Goal: Find specific fact: Find contact information

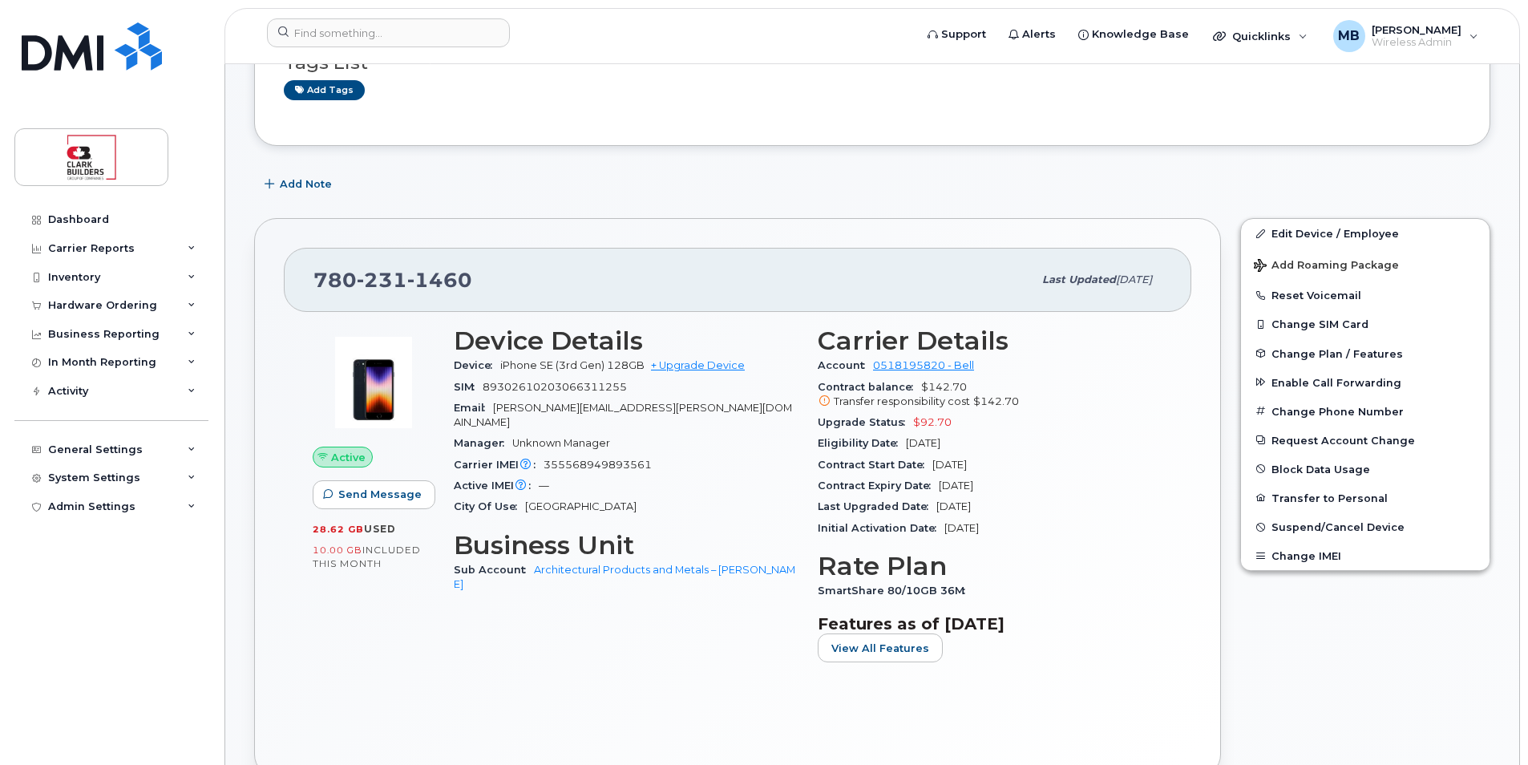
scroll to position [240, 0]
click at [381, 38] on input at bounding box center [388, 32] width 243 height 29
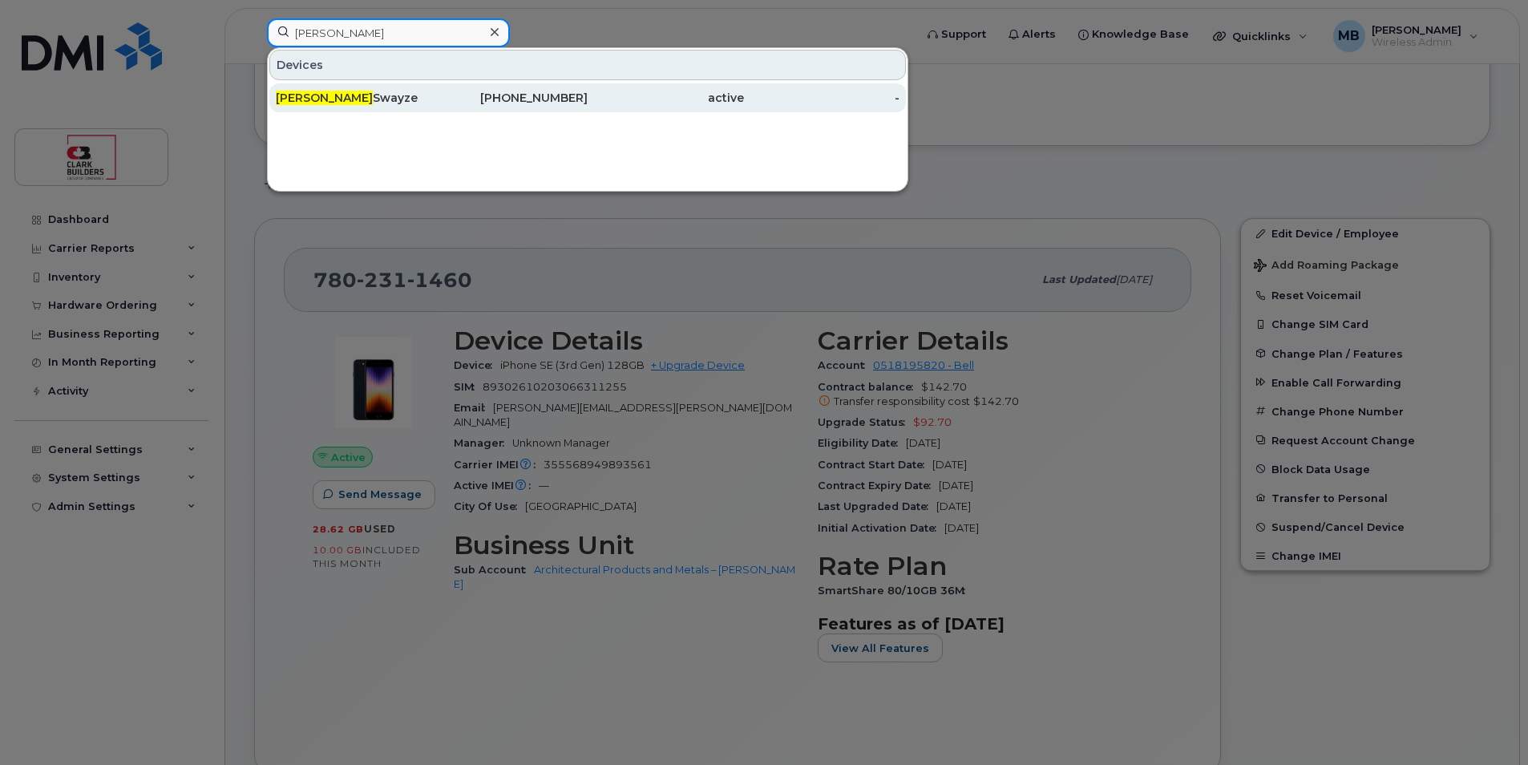
type input "Jesse"
click at [447, 92] on div "867-445-7210" at bounding box center [510, 98] width 156 height 16
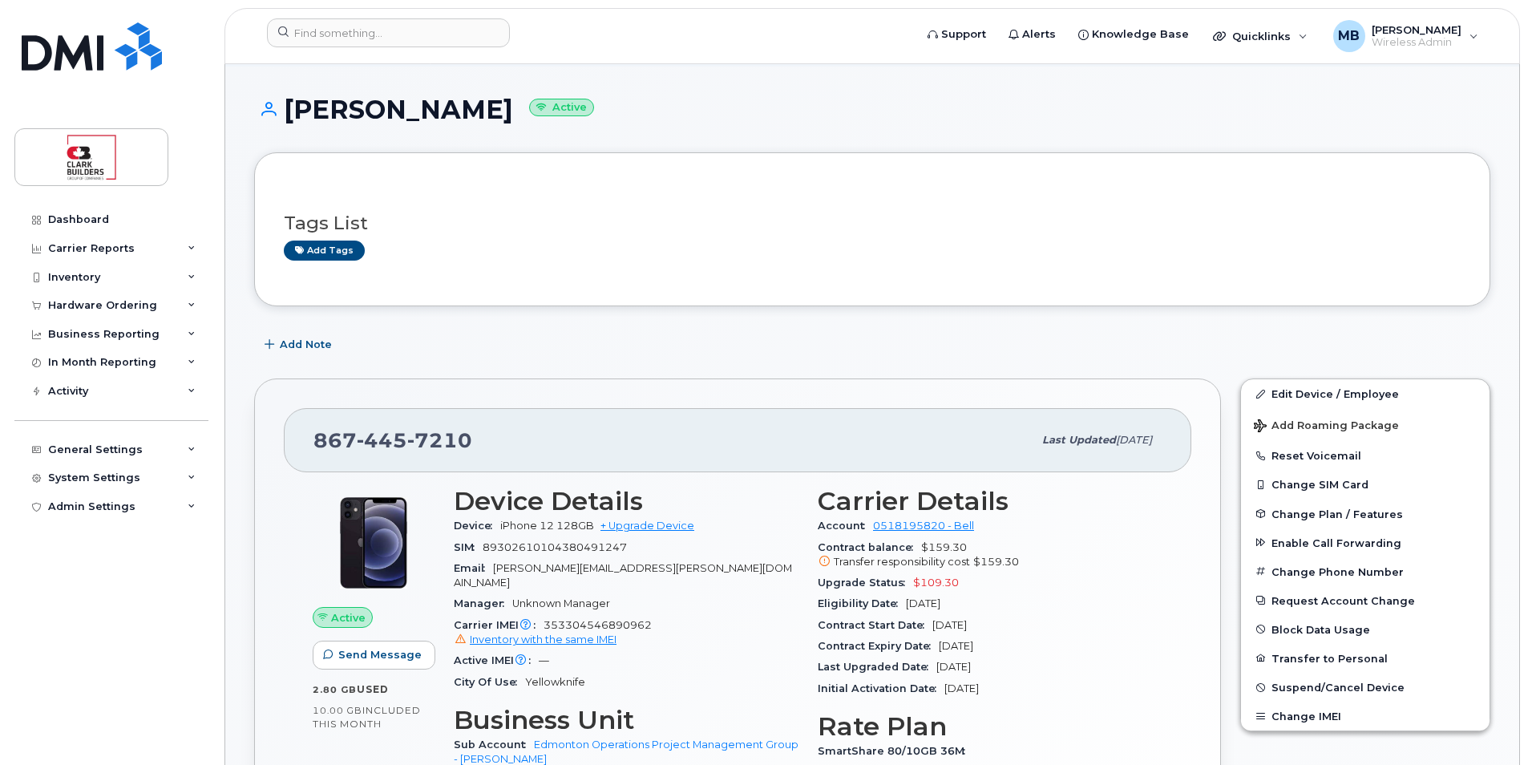
scroll to position [321, 0]
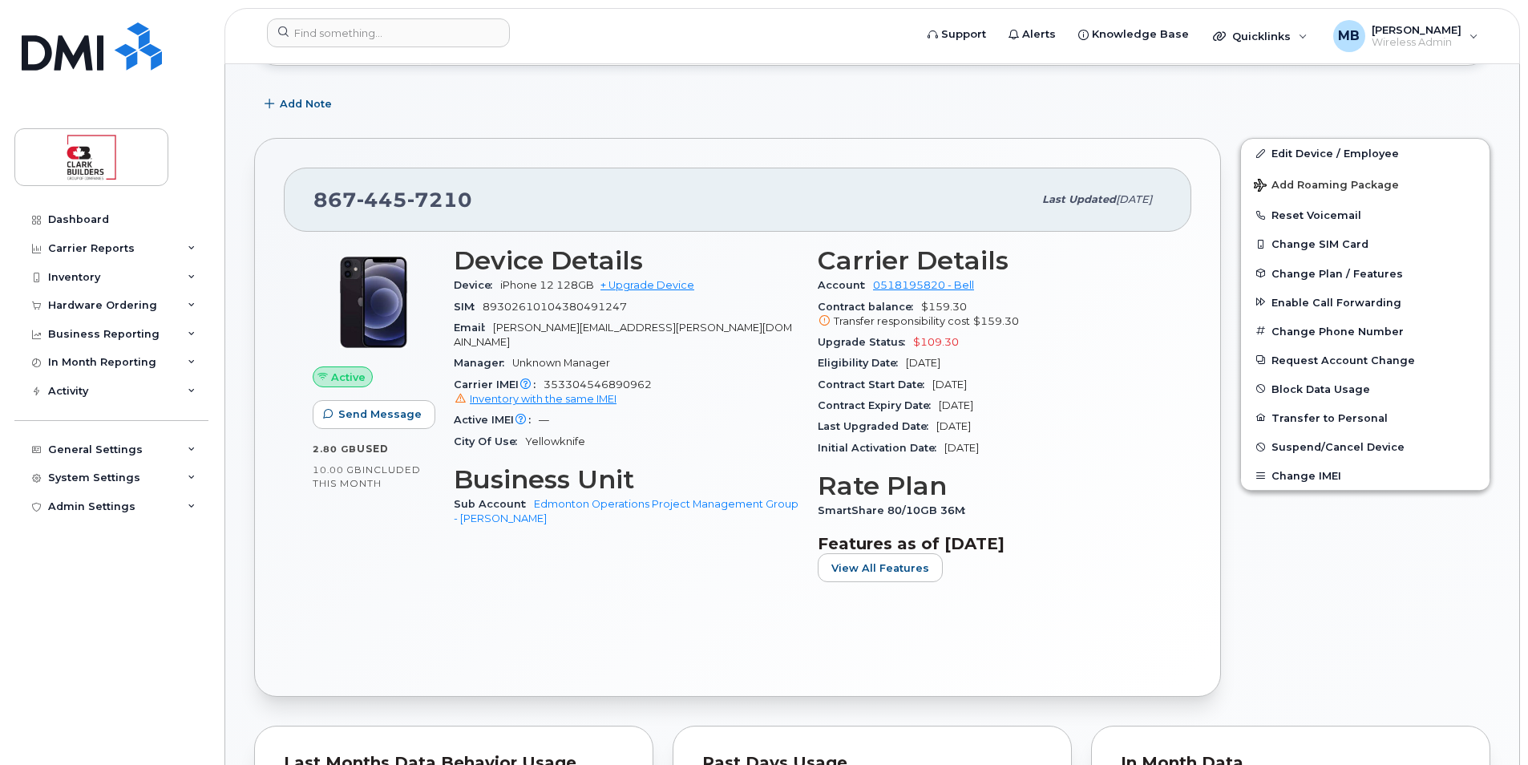
click at [414, 42] on input at bounding box center [388, 32] width 243 height 29
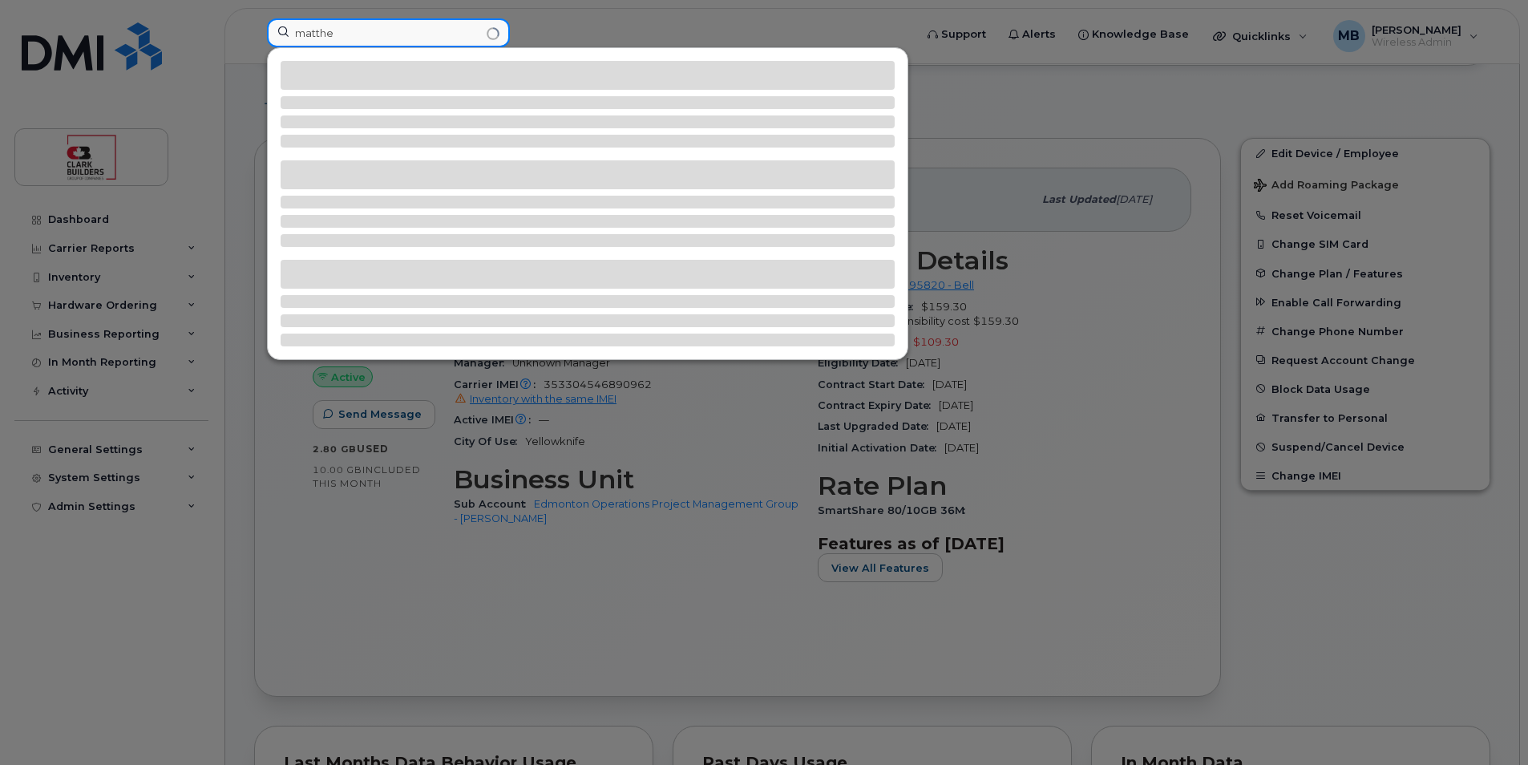
type input "matthew"
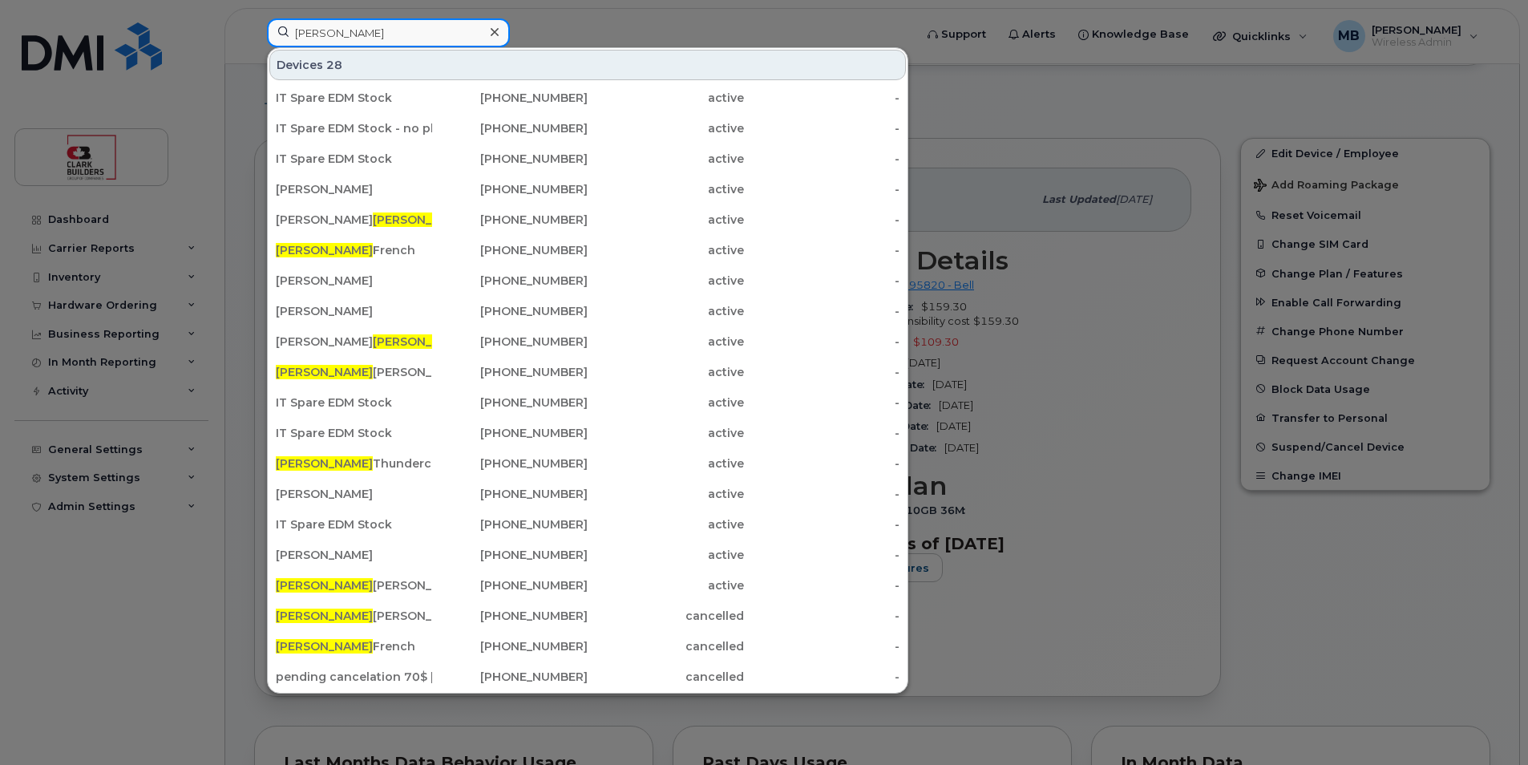
drag, startPoint x: 402, startPoint y: 31, endPoint x: 280, endPoint y: 12, distance: 124.1
click at [280, 18] on div "matthew Devices 28 IT Spare EDM Stock 587-357-1585 active - IT Spare EDM Stock …" at bounding box center [585, 35] width 662 height 35
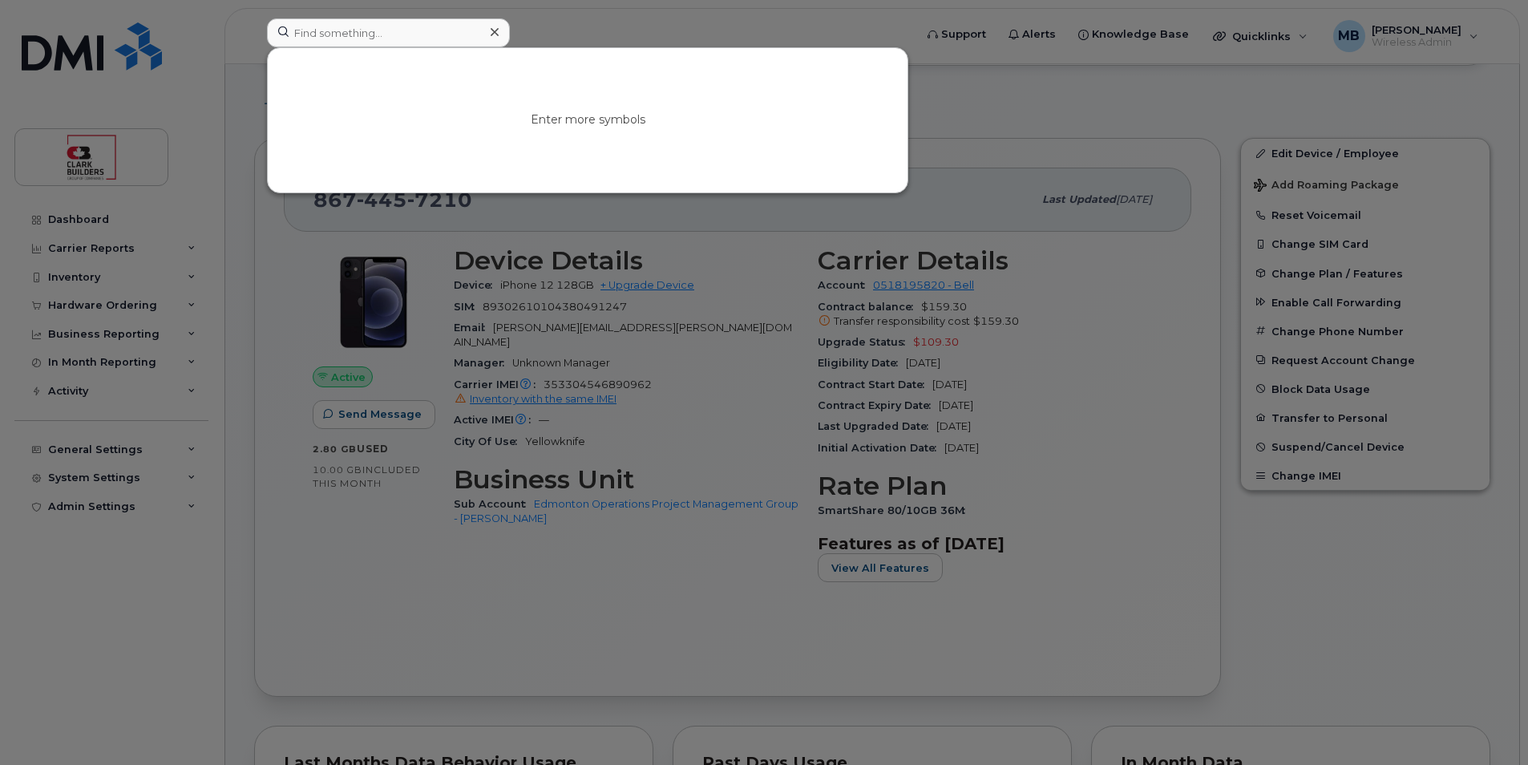
click at [731, 16] on div at bounding box center [764, 382] width 1528 height 765
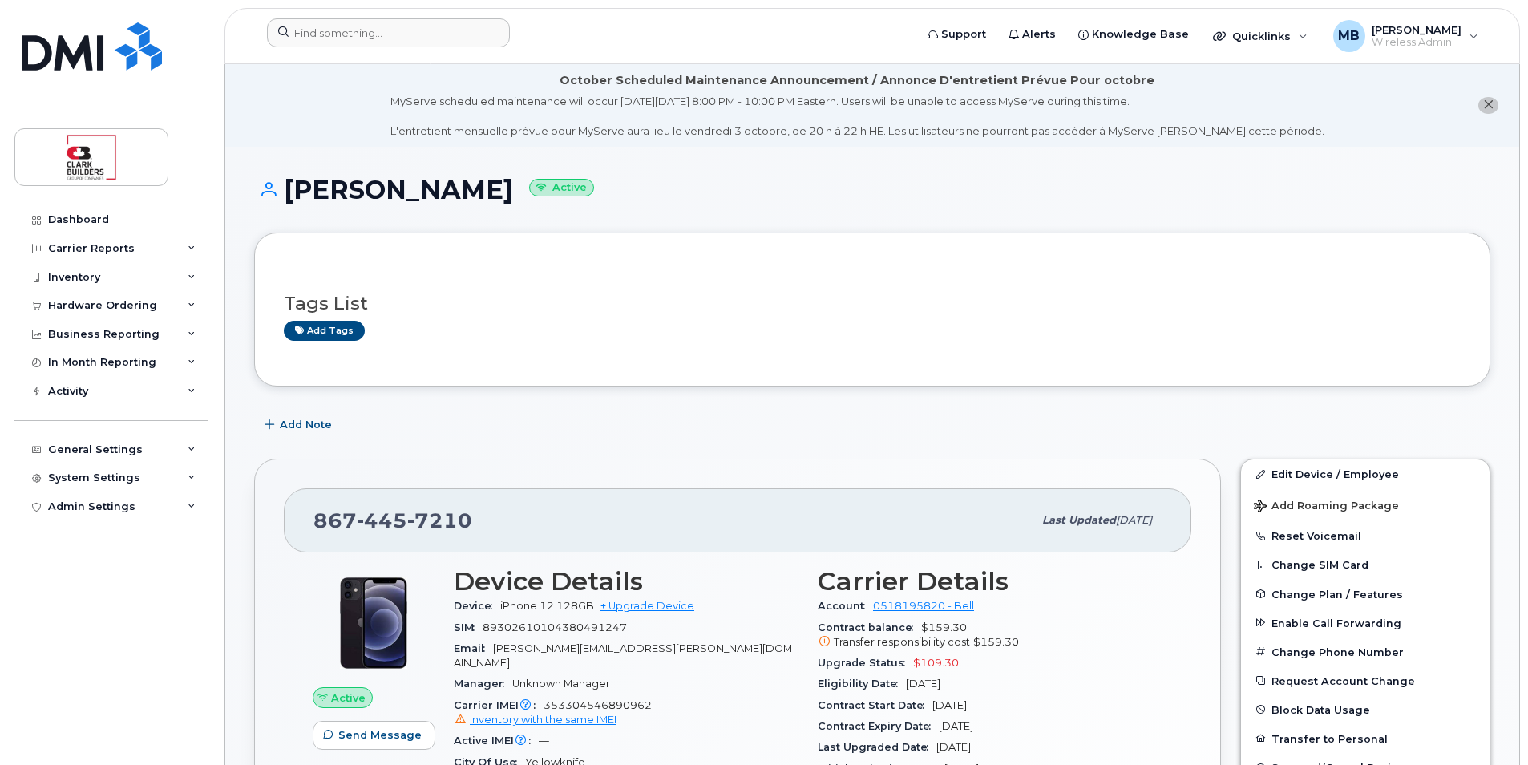
scroll to position [160, 0]
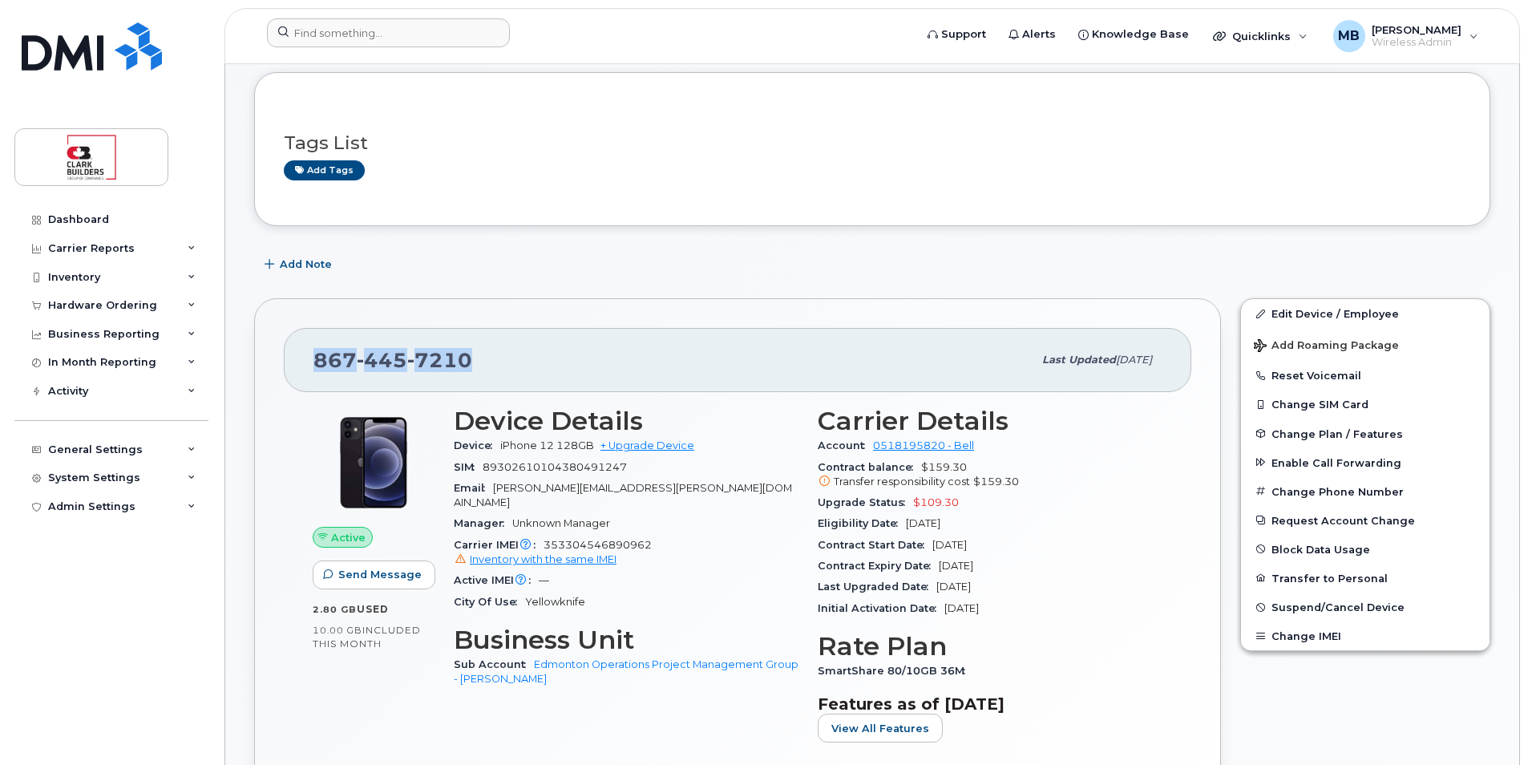
drag, startPoint x: 475, startPoint y: 365, endPoint x: 301, endPoint y: 358, distance: 174.1
click at [301, 358] on div "867 445 7210 Last updated Sep 16, 2025" at bounding box center [737, 360] width 907 height 64
click at [308, 358] on div "867 445 7210 Last updated Sep 16, 2025" at bounding box center [737, 360] width 907 height 64
drag, startPoint x: 315, startPoint y: 354, endPoint x: 543, endPoint y: 363, distance: 227.8
click at [544, 363] on div "867 445 7210" at bounding box center [672, 360] width 719 height 34
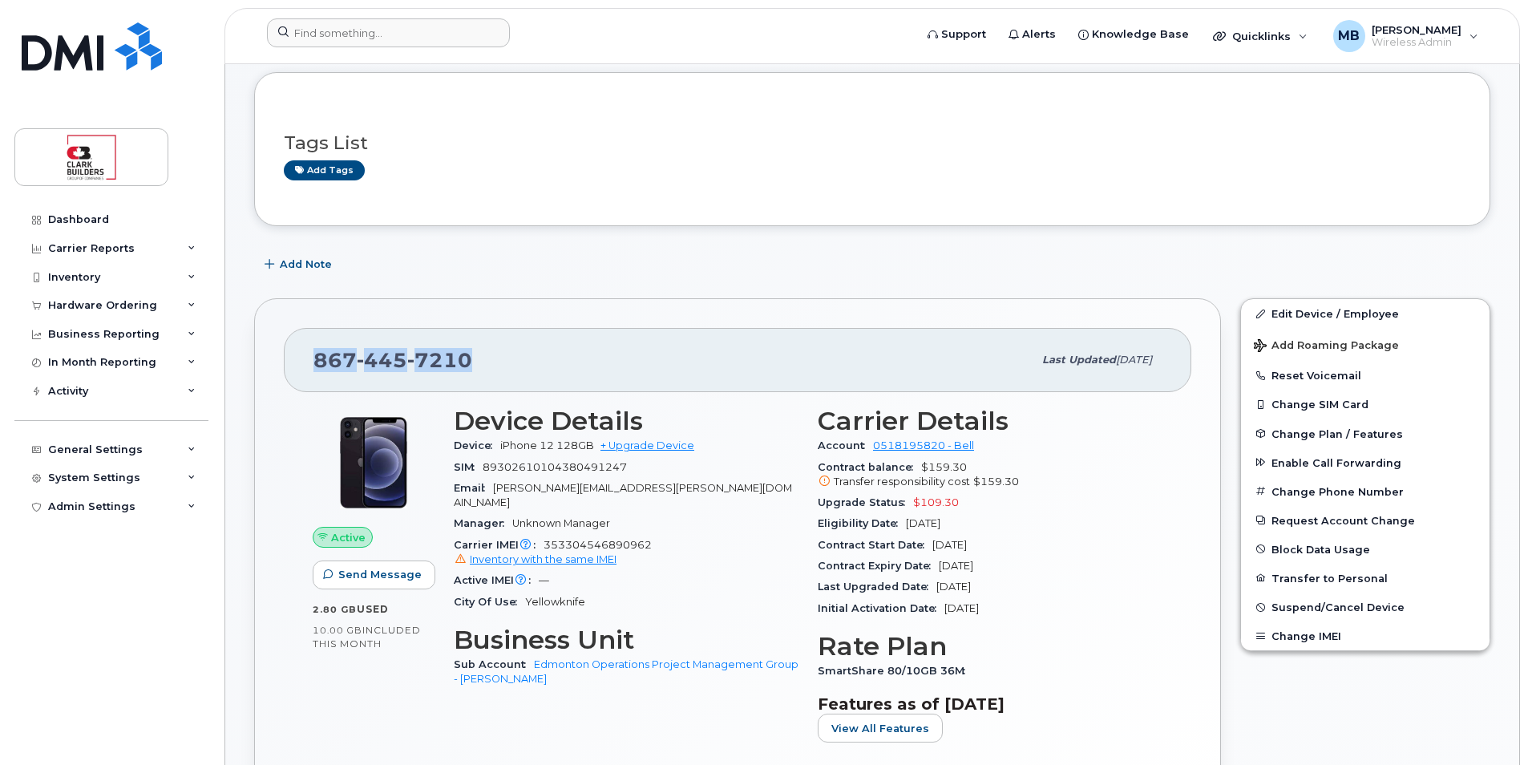
drag, startPoint x: 543, startPoint y: 363, endPoint x: 519, endPoint y: 362, distance: 24.1
click at [519, 362] on div "867 445 7210" at bounding box center [672, 360] width 719 height 34
drag, startPoint x: 471, startPoint y: 362, endPoint x: 313, endPoint y: 354, distance: 158.2
click at [313, 354] on div "867 445 7210" at bounding box center [672, 360] width 719 height 34
drag, startPoint x: 313, startPoint y: 354, endPoint x: 482, endPoint y: 355, distance: 168.3
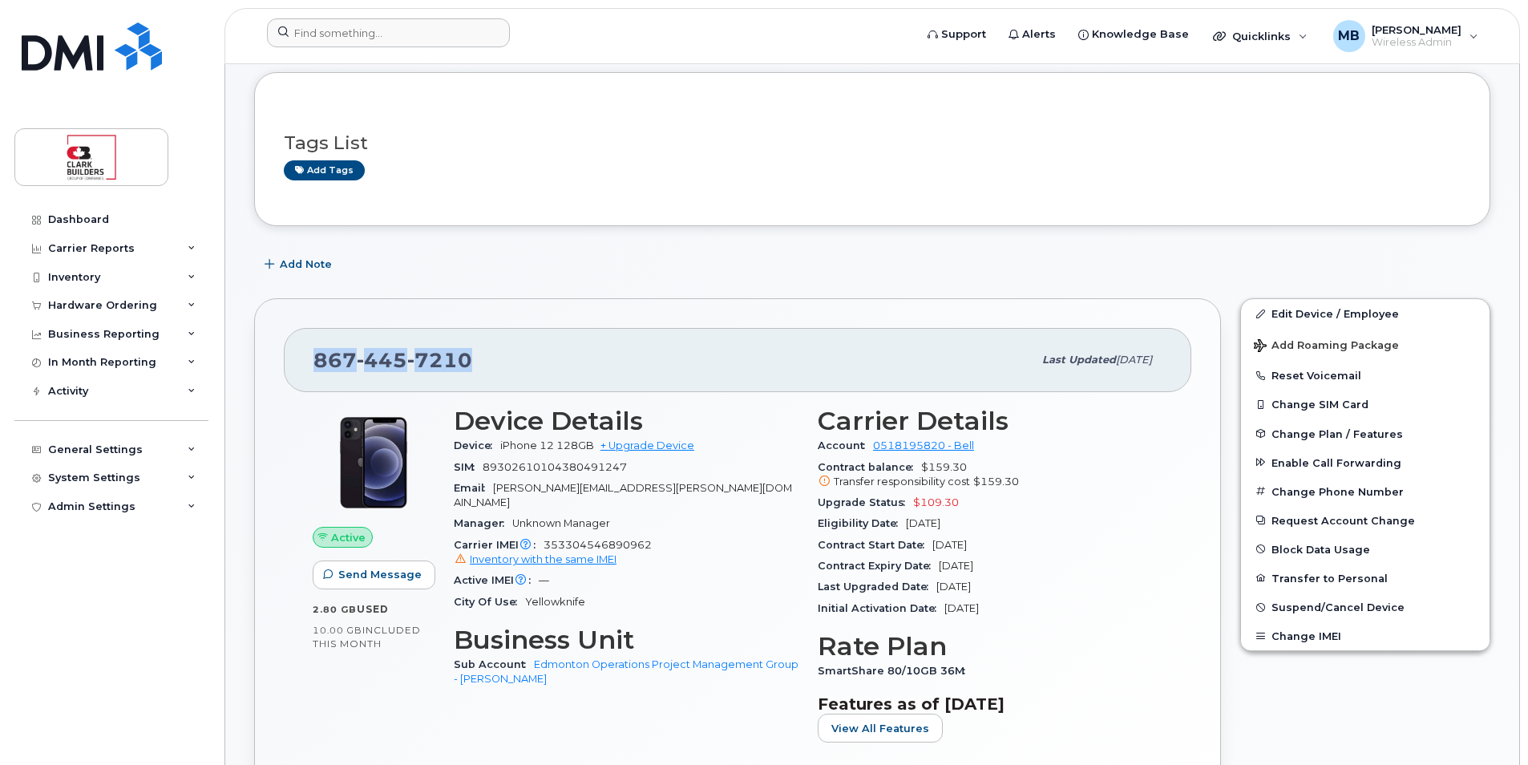
click at [482, 355] on div "867 445 7210" at bounding box center [672, 360] width 719 height 34
drag, startPoint x: 471, startPoint y: 356, endPoint x: 304, endPoint y: 360, distance: 166.8
click at [304, 360] on div "867 445 7210 Last updated Sep 16, 2025" at bounding box center [737, 360] width 907 height 64
click at [572, 383] on div "867 445 7210 Last updated Sep 16, 2025" at bounding box center [737, 360] width 907 height 64
drag, startPoint x: 483, startPoint y: 362, endPoint x: 307, endPoint y: 358, distance: 176.4
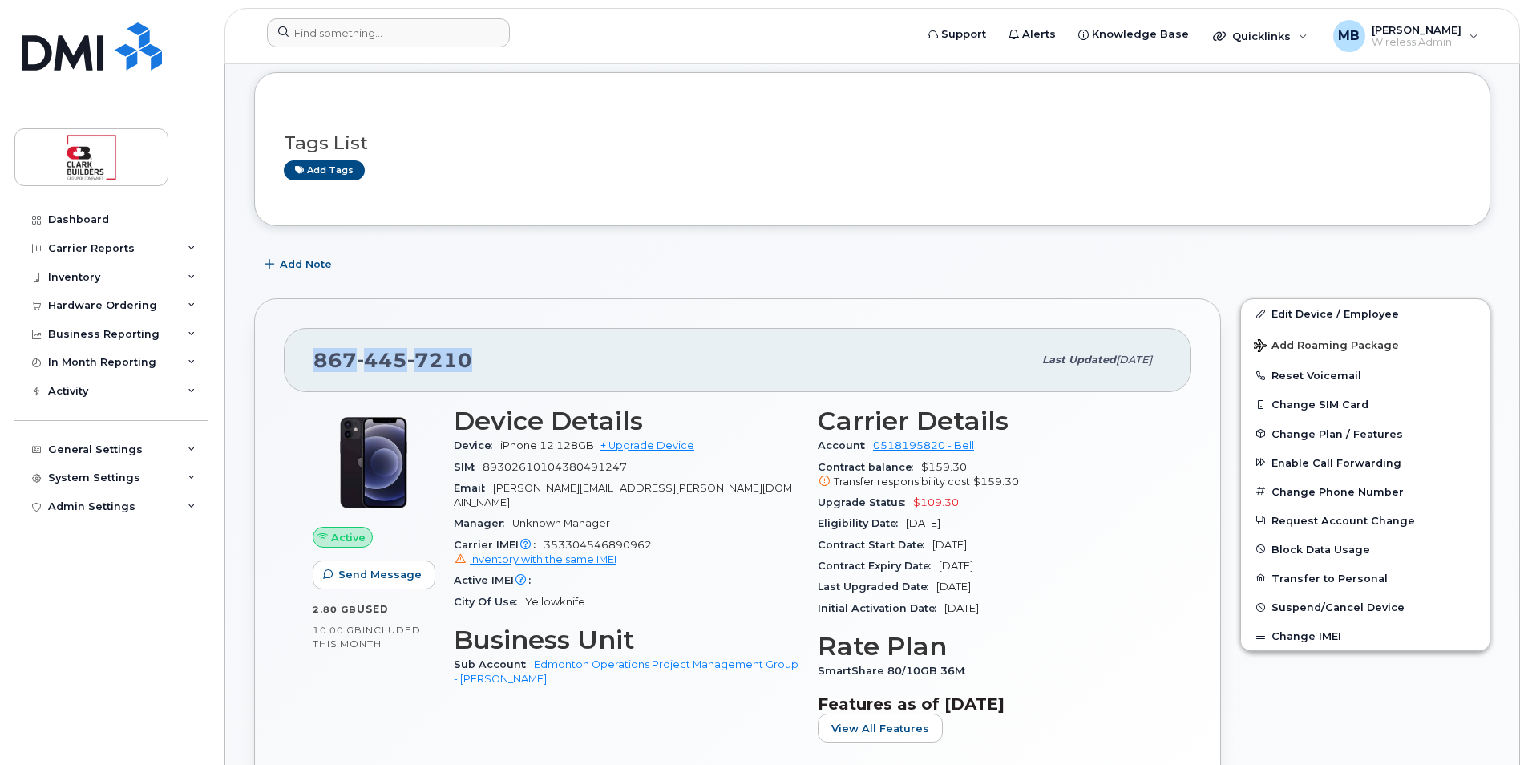
click at [307, 358] on div "867 445 7210 Last updated Sep 16, 2025" at bounding box center [737, 360] width 907 height 64
drag, startPoint x: 307, startPoint y: 358, endPoint x: 507, endPoint y: 368, distance: 199.9
click at [507, 368] on div "867 445 7210" at bounding box center [672, 360] width 719 height 34
drag, startPoint x: 493, startPoint y: 366, endPoint x: 313, endPoint y: 365, distance: 179.6
click at [313, 365] on div "867 445 7210" at bounding box center [672, 360] width 719 height 34
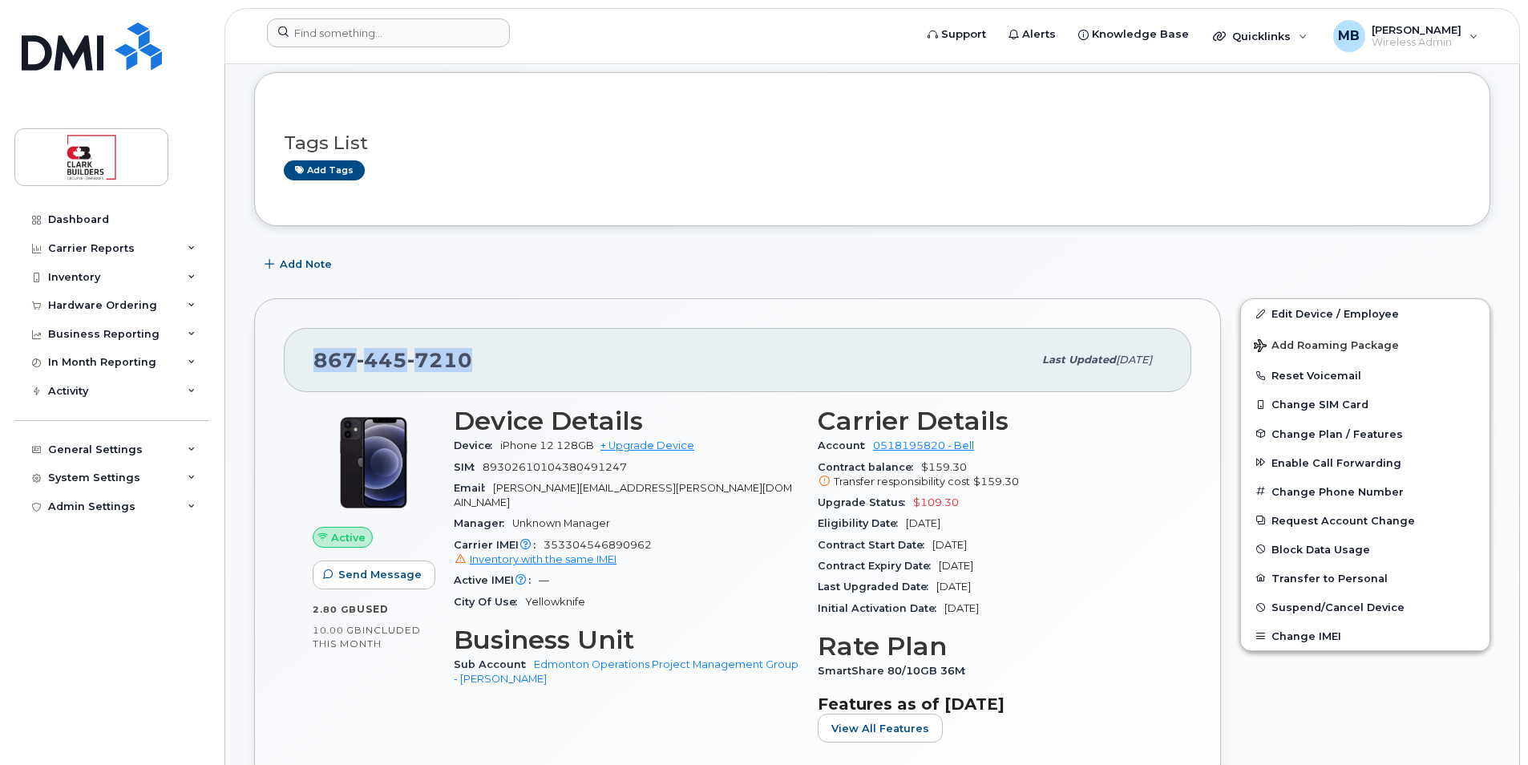
click at [493, 358] on div "867 445 7210" at bounding box center [672, 360] width 719 height 34
drag, startPoint x: 481, startPoint y: 358, endPoint x: 308, endPoint y: 358, distance: 173.1
click at [308, 358] on div "867 445 7210 Last updated Sep 16, 2025" at bounding box center [737, 360] width 907 height 64
click at [475, 361] on div "867 445 7210" at bounding box center [672, 360] width 719 height 34
drag, startPoint x: 450, startPoint y: 358, endPoint x: 304, endPoint y: 357, distance: 145.9
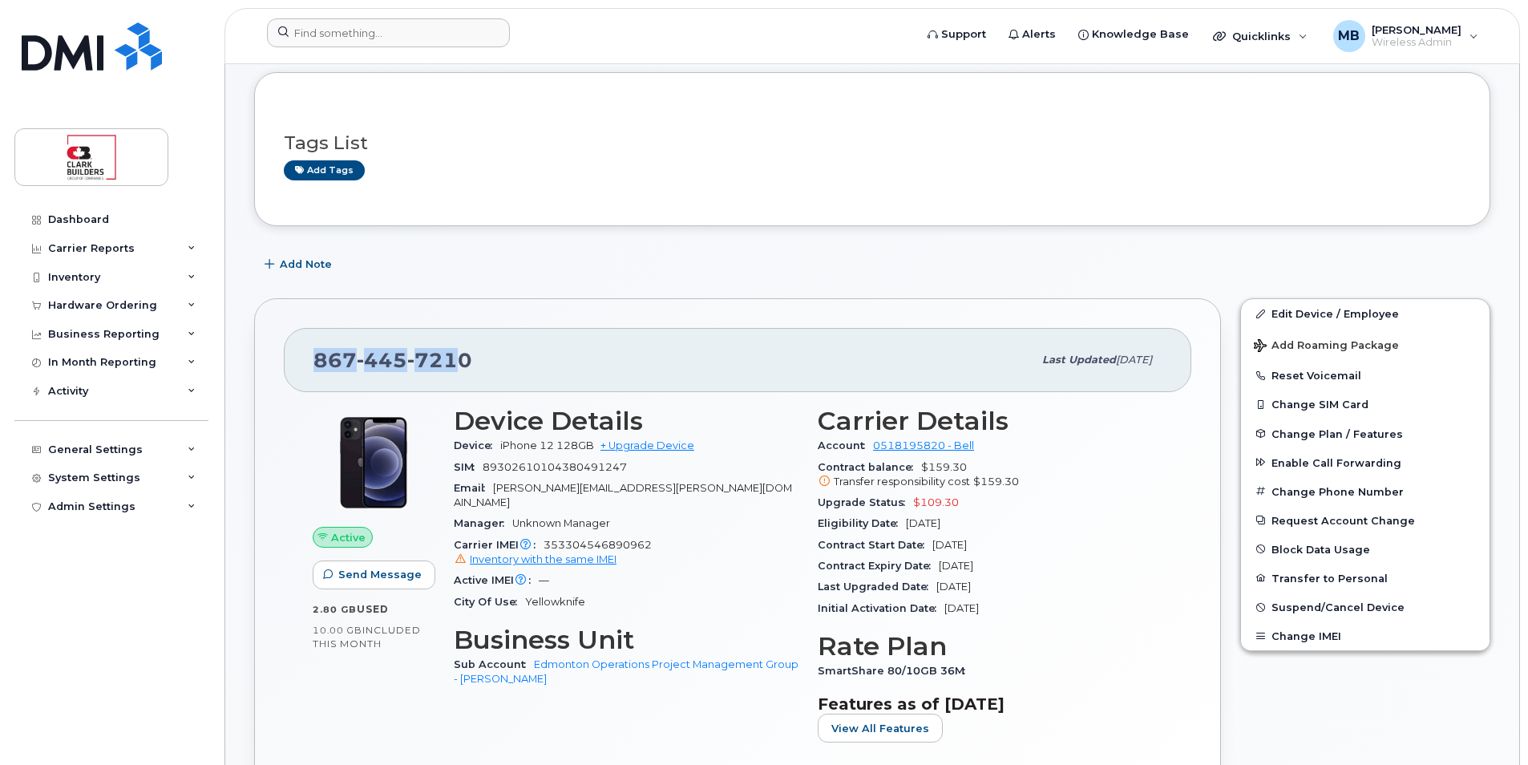
click at [304, 357] on div "867 445 7210 Last updated Sep 16, 2025" at bounding box center [737, 360] width 907 height 64
drag, startPoint x: 304, startPoint y: 357, endPoint x: 490, endPoint y: 357, distance: 186.0
click at [490, 357] on div "867 445 7210" at bounding box center [672, 360] width 719 height 34
drag, startPoint x: 475, startPoint y: 350, endPoint x: 353, endPoint y: 359, distance: 122.2
click at [353, 359] on div "867 445 7210" at bounding box center [672, 360] width 719 height 34
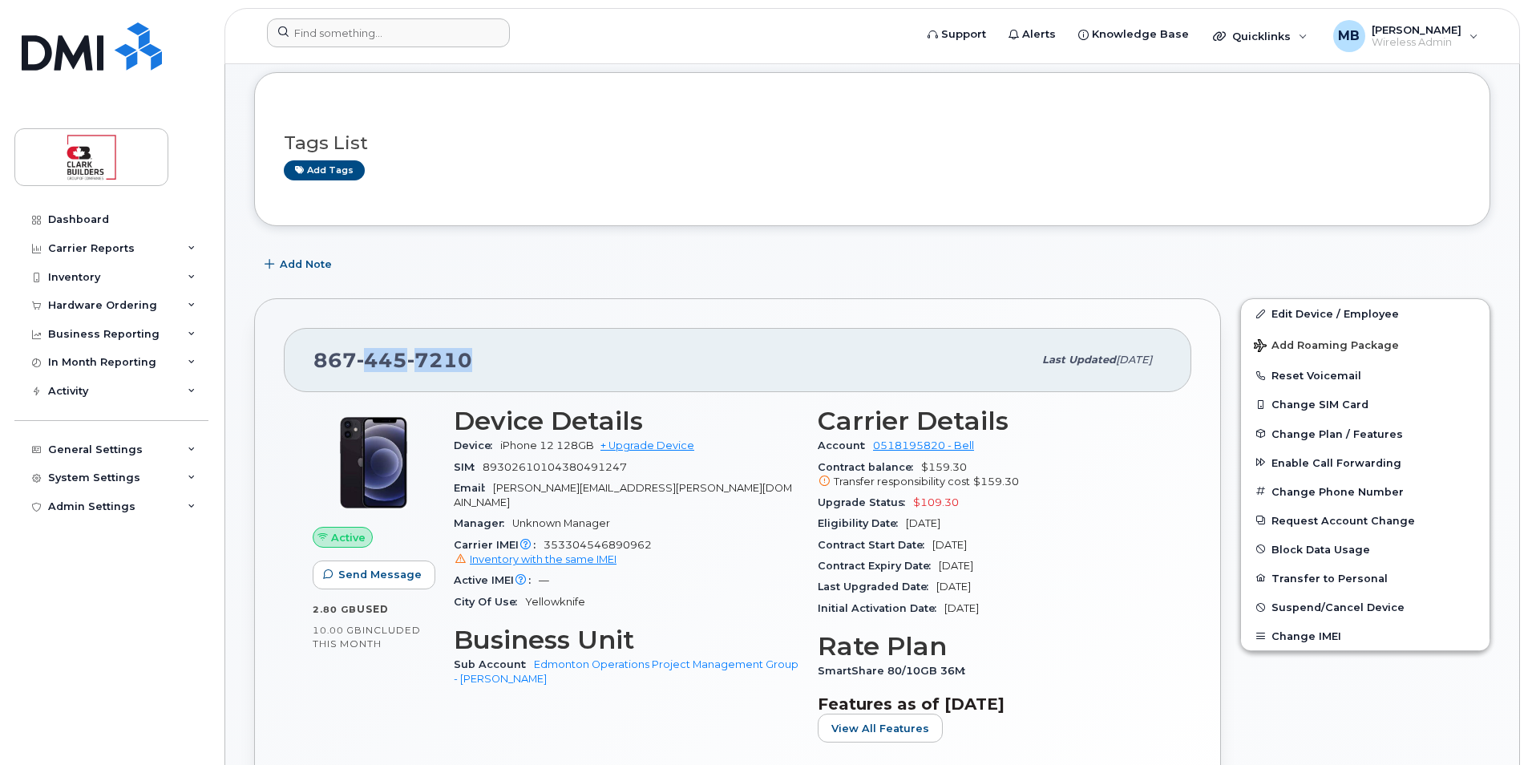
drag, startPoint x: 353, startPoint y: 359, endPoint x: 412, endPoint y: 370, distance: 60.2
click at [401, 370] on span "445" at bounding box center [382, 360] width 51 height 24
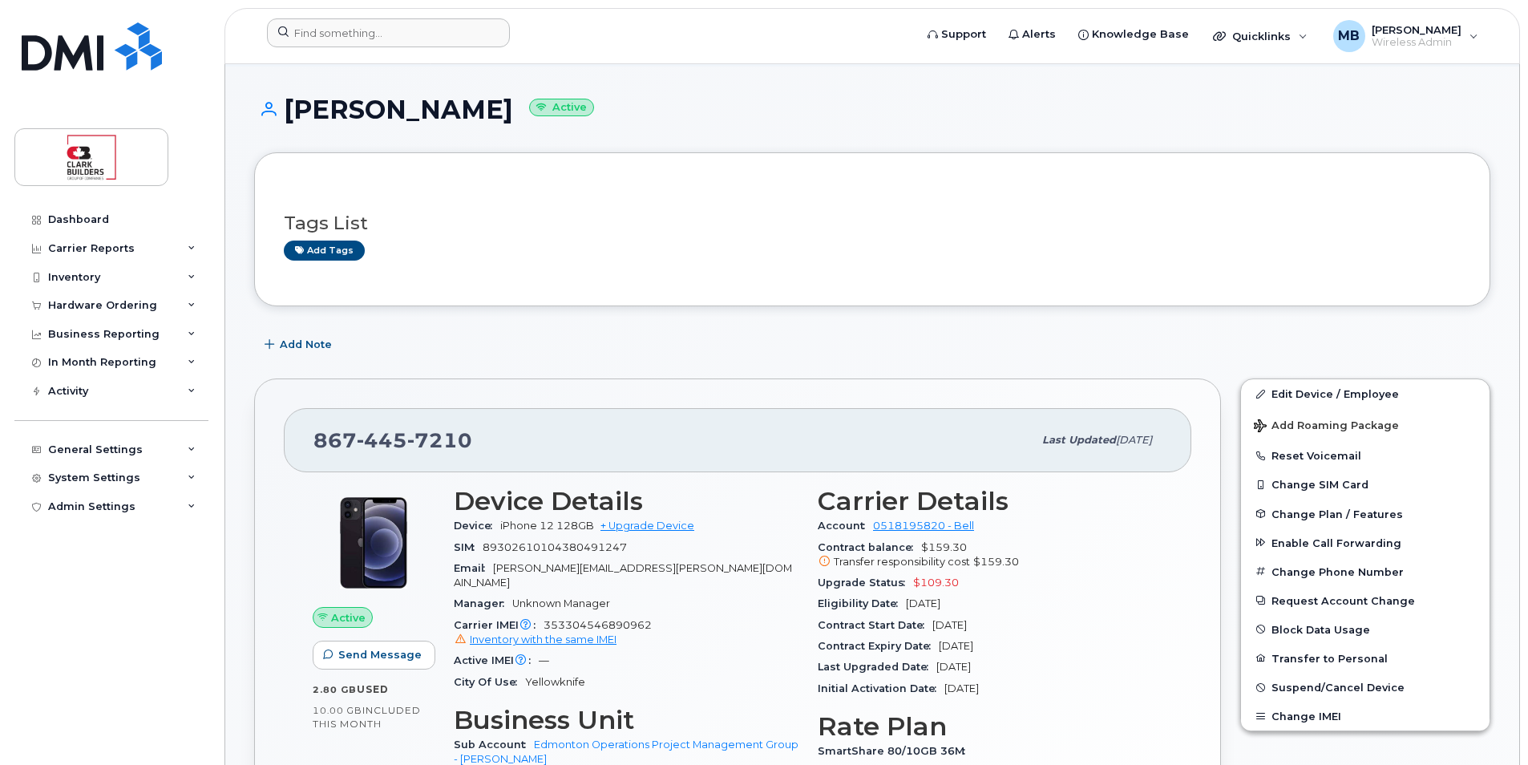
scroll to position [481, 0]
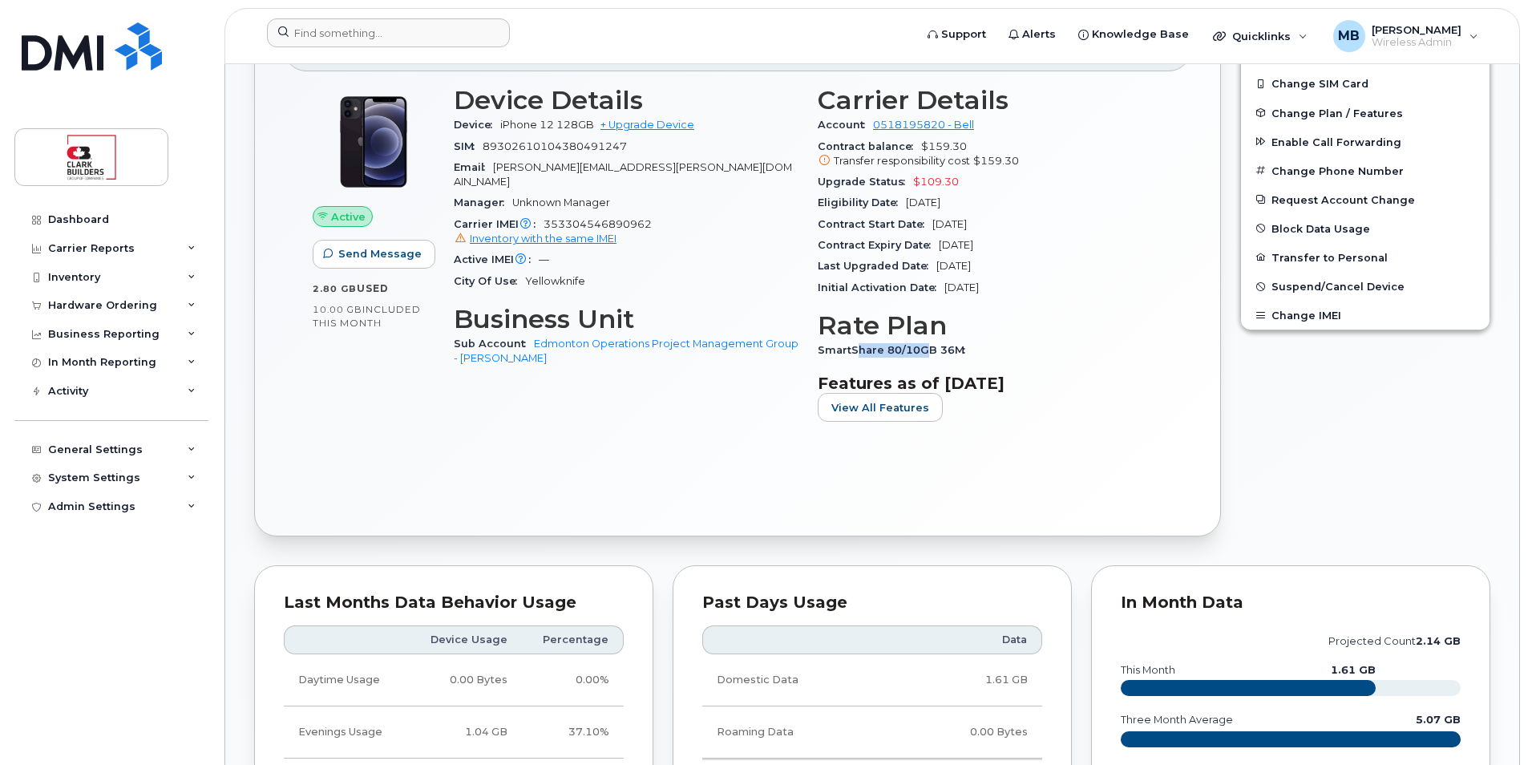
drag, startPoint x: 900, startPoint y: 344, endPoint x: 937, endPoint y: 352, distance: 37.7
click at [936, 352] on span "SmartShare 80/10GB 36M" at bounding box center [896, 350] width 156 height 12
drag, startPoint x: 937, startPoint y: 352, endPoint x: 947, endPoint y: 356, distance: 11.2
click at [947, 356] on div "SmartShare 80/10GB 36M" at bounding box center [990, 350] width 345 height 21
drag, startPoint x: 885, startPoint y: 350, endPoint x: 951, endPoint y: 355, distance: 65.9
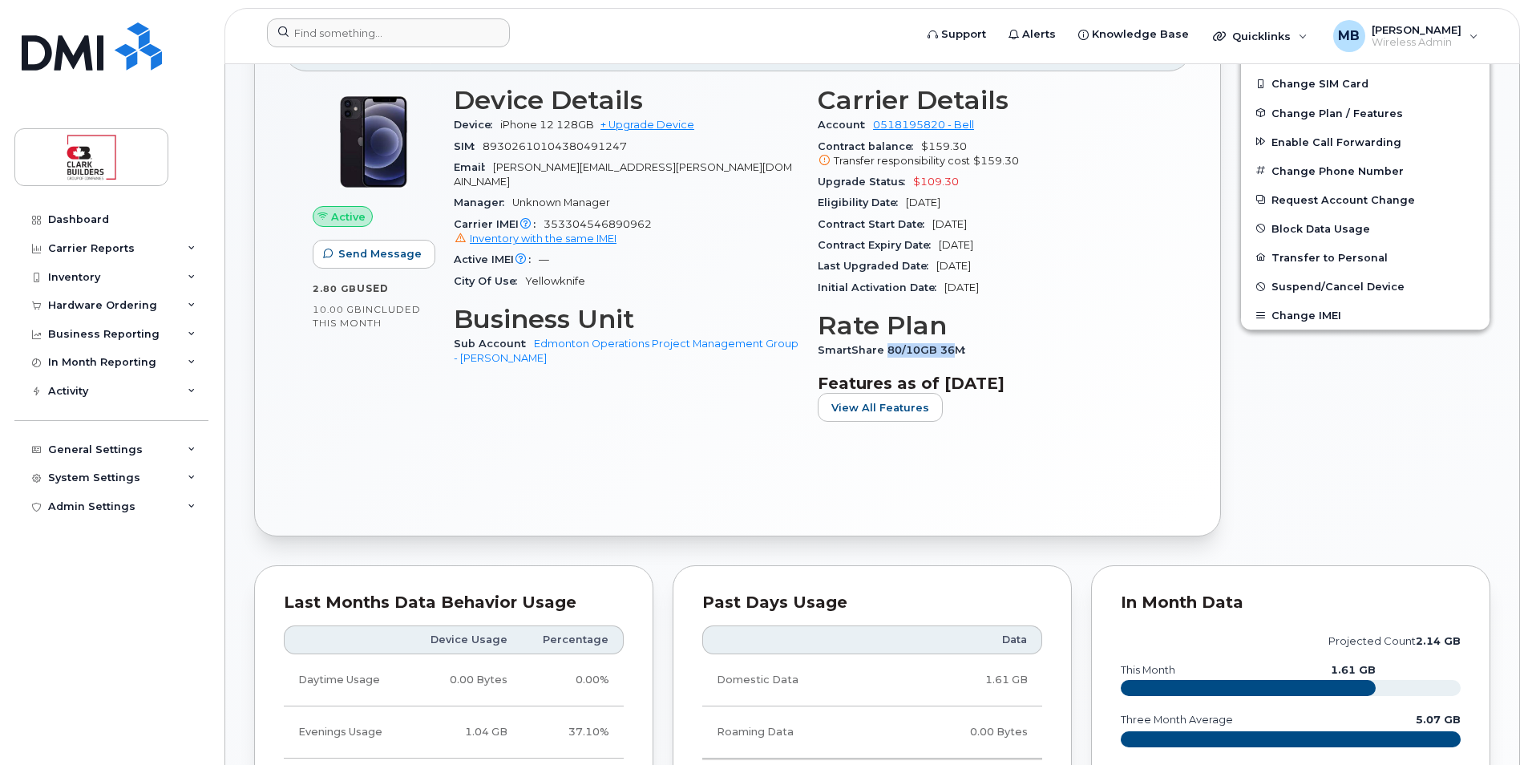
click at [950, 354] on span "SmartShare 80/10GB 36M" at bounding box center [896, 350] width 156 height 12
drag, startPoint x: 951, startPoint y: 355, endPoint x: 972, endPoint y: 358, distance: 21.9
click at [972, 358] on div "SmartShare 80/10GB 36M" at bounding box center [990, 350] width 345 height 21
drag, startPoint x: 966, startPoint y: 348, endPoint x: 816, endPoint y: 348, distance: 149.9
click at [816, 348] on div "Carrier Details Account 0518195820 - Bell Contract balance $159.30 Transfer res…" at bounding box center [990, 260] width 364 height 368
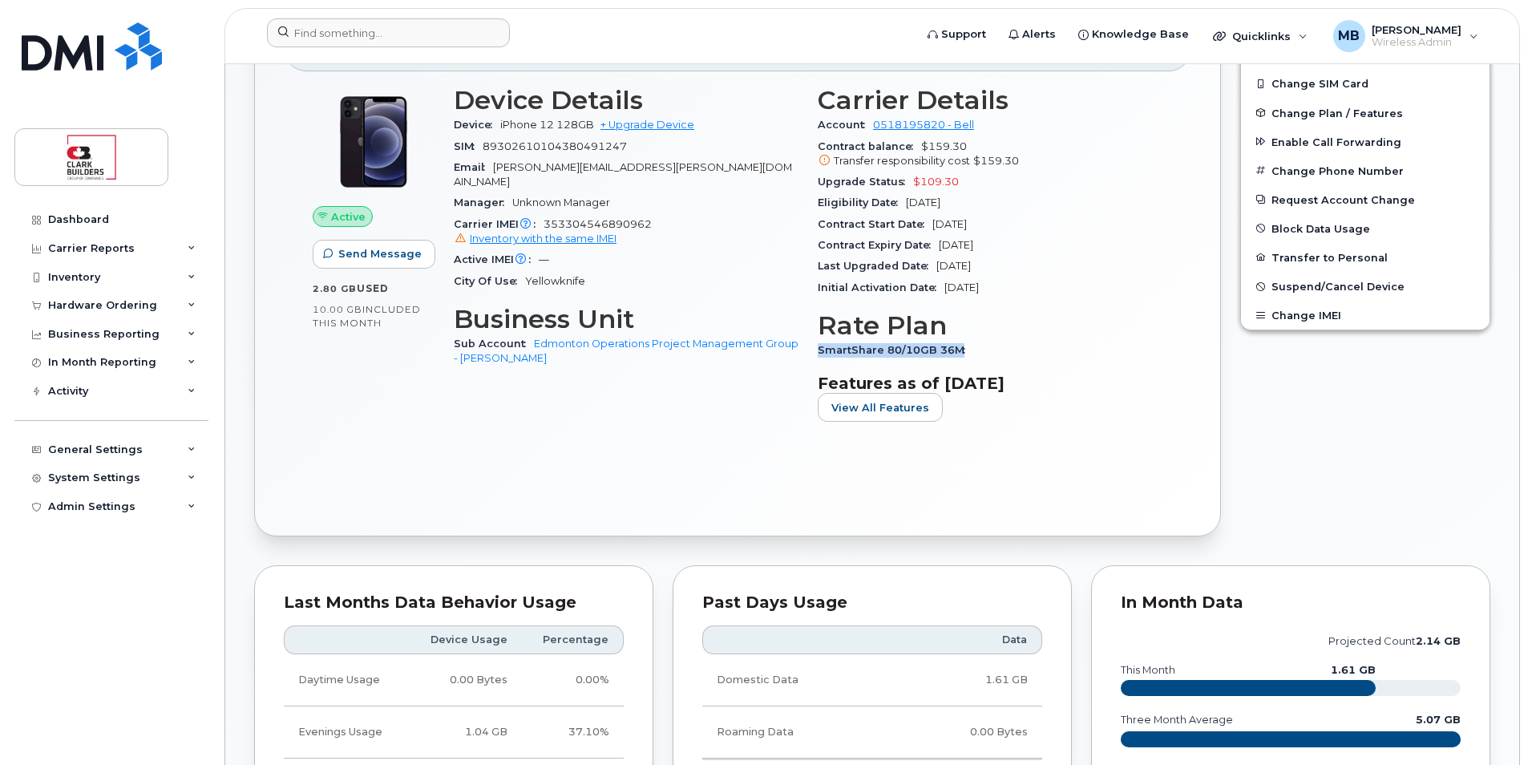
drag, startPoint x: 816, startPoint y: 348, endPoint x: 829, endPoint y: 352, distance: 13.4
click at [829, 352] on span "SmartShare 80/10GB 36M" at bounding box center [896, 350] width 156 height 12
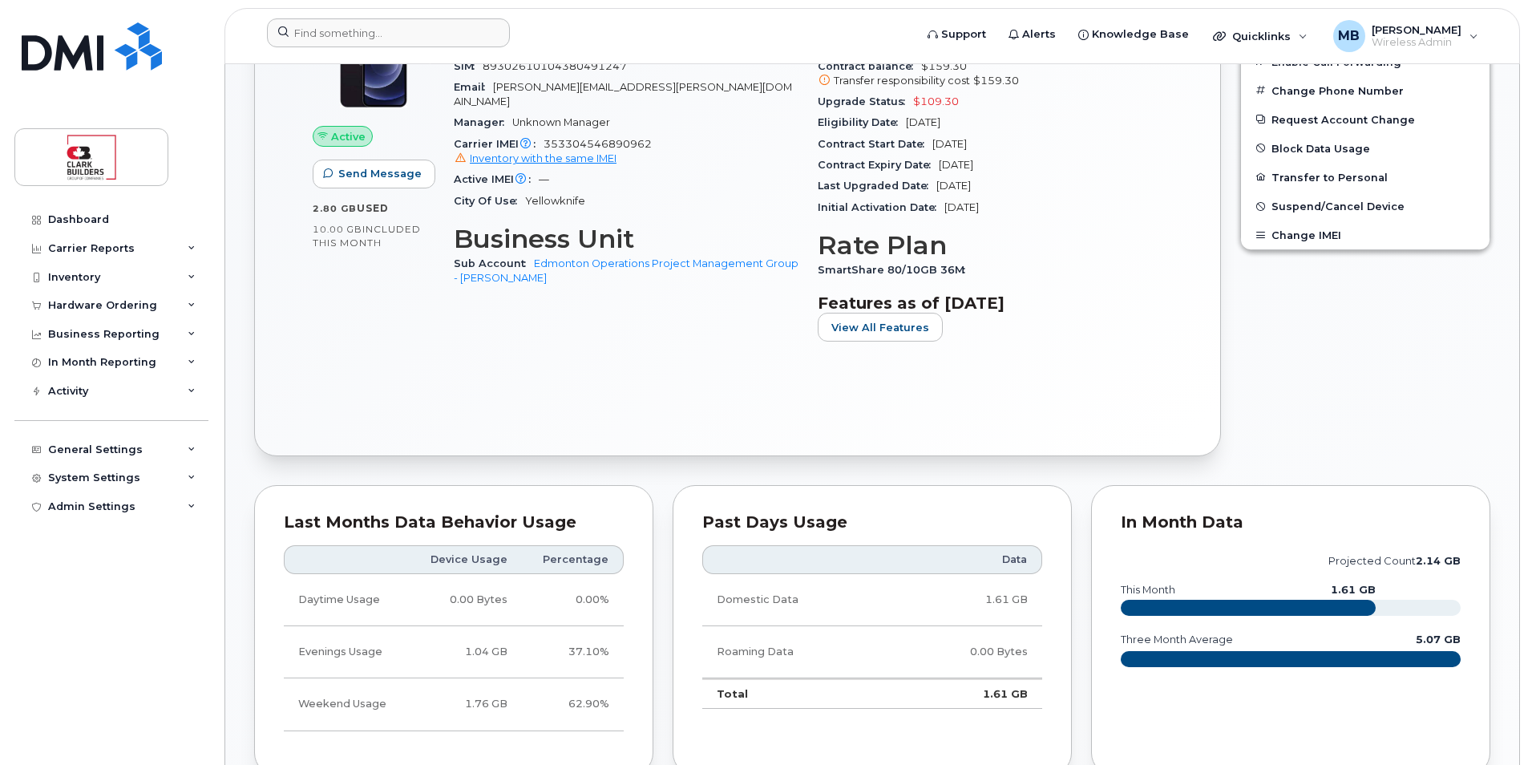
scroll to position [80, 0]
